Goal: Task Accomplishment & Management: Manage account settings

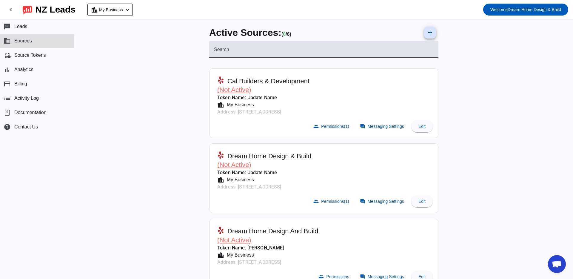
click at [242, 165] on span "(Not Active)" at bounding box center [234, 164] width 34 height 7
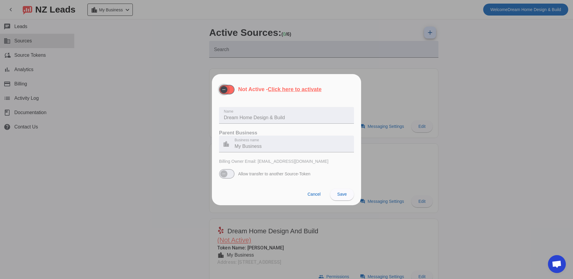
click at [224, 89] on icon "button" at bounding box center [223, 89] width 3 height 0
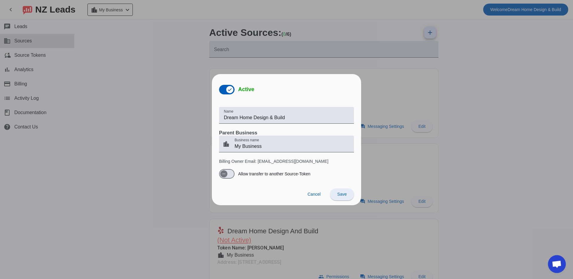
click at [343, 194] on span "Save" at bounding box center [342, 193] width 10 height 5
click at [340, 196] on div "Cancel Save" at bounding box center [286, 194] width 149 height 22
click at [318, 196] on span "Cancel" at bounding box center [313, 193] width 13 height 5
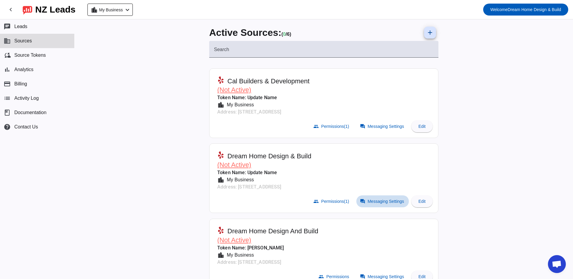
click at [367, 201] on span "Messaging Settings" at bounding box center [385, 201] width 36 height 5
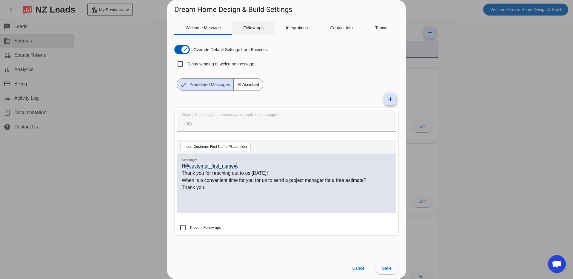
click at [248, 33] on span "Follow-ups" at bounding box center [253, 28] width 20 height 14
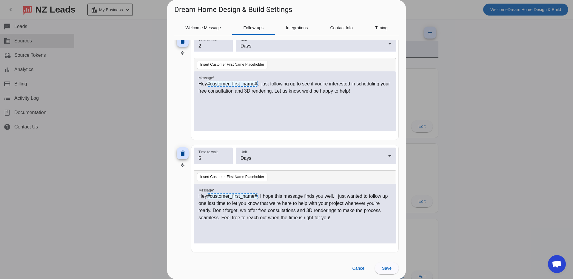
scroll to position [407, 0]
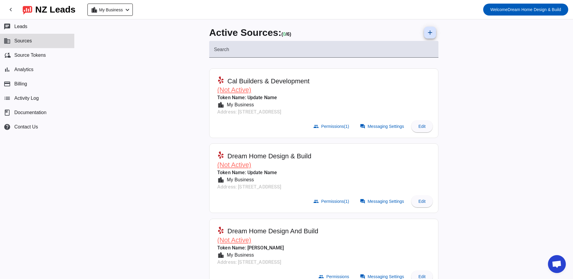
click at [234, 167] on span "(Not Active)" at bounding box center [234, 164] width 34 height 7
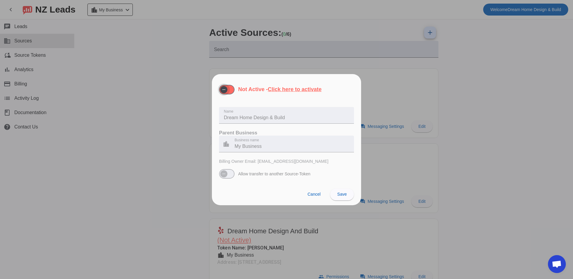
click at [231, 88] on span "button" at bounding box center [227, 90] width 16 height 10
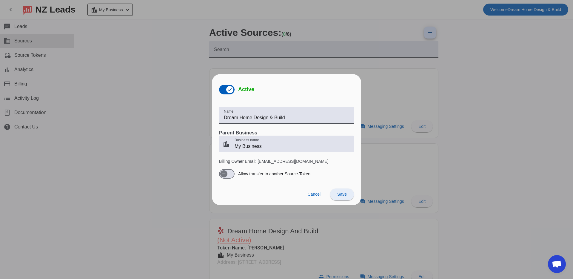
click at [347, 195] on span at bounding box center [342, 194] width 24 height 14
